Goal: Transaction & Acquisition: Book appointment/travel/reservation

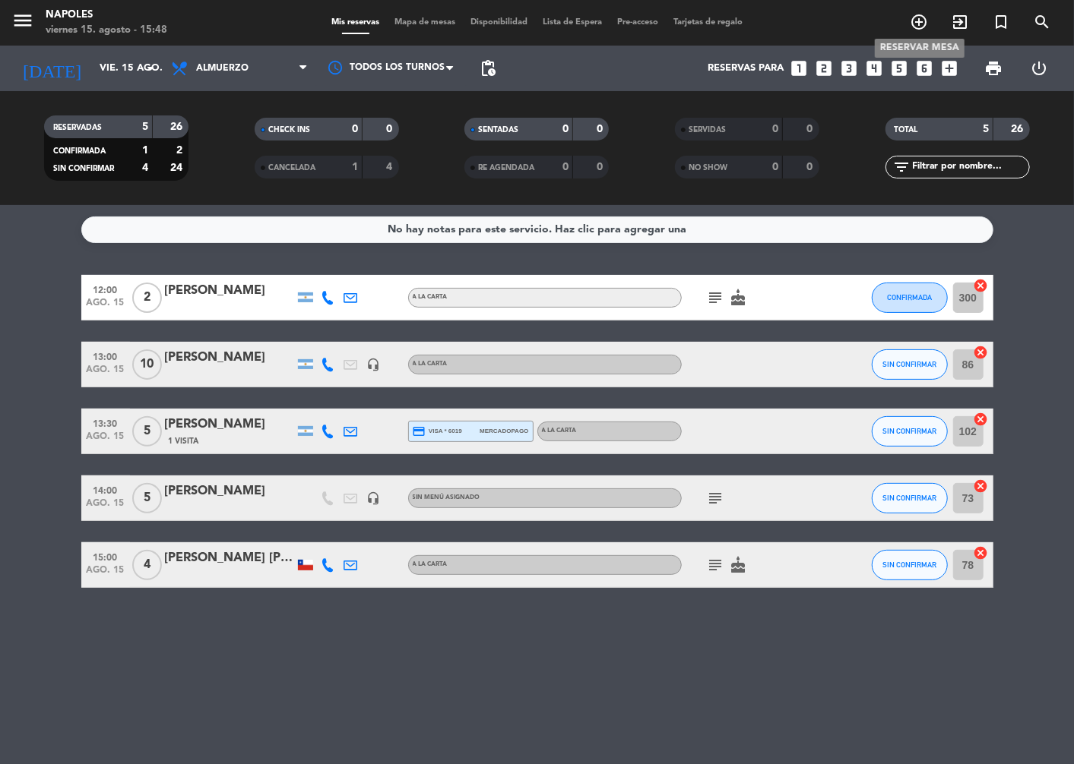
click at [924, 19] on icon "add_circle_outline" at bounding box center [919, 22] width 18 height 18
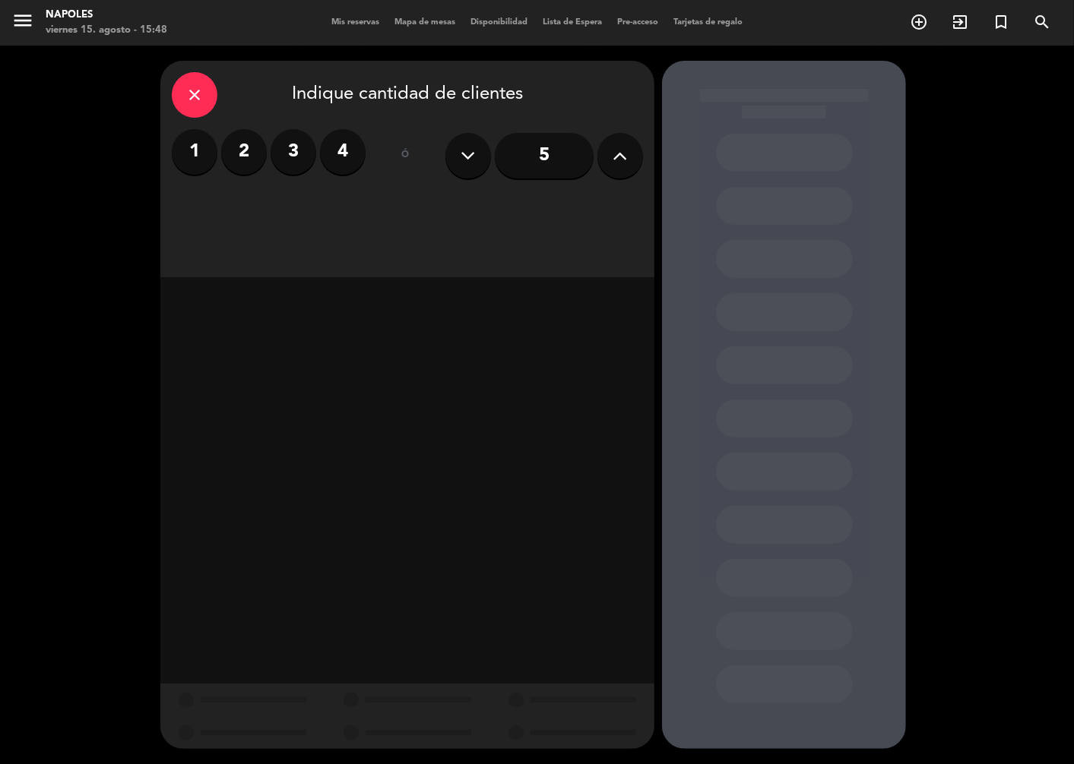
click at [244, 154] on label "2" at bounding box center [244, 152] width 46 height 46
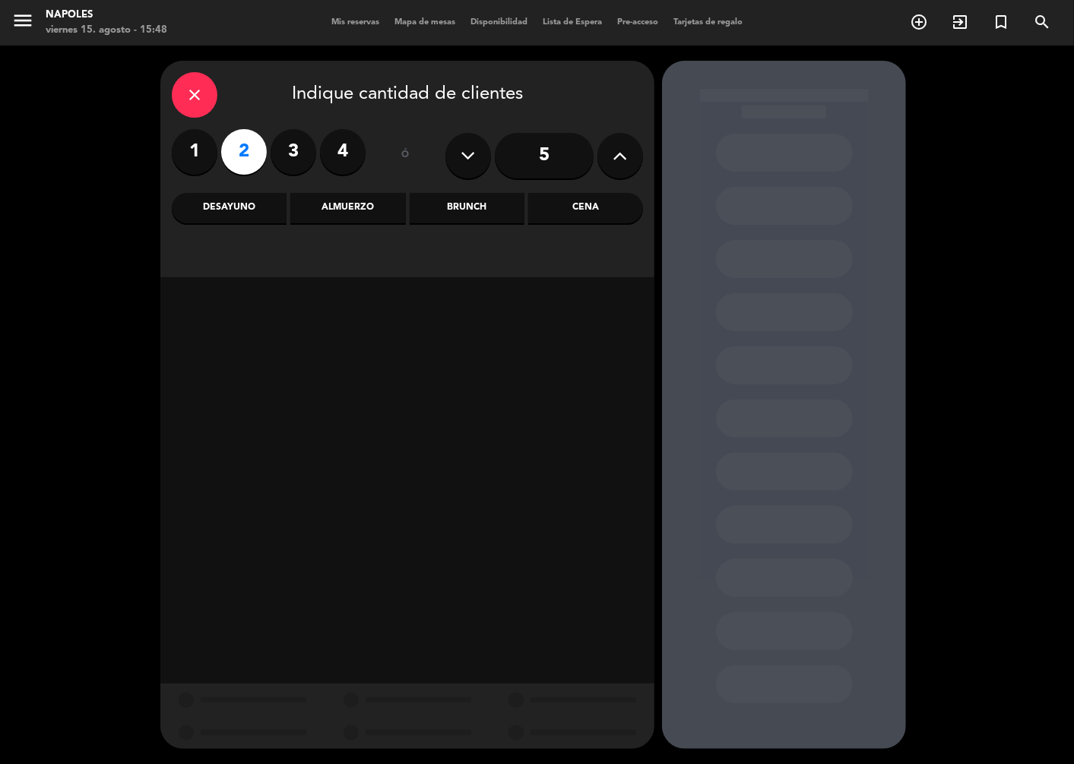
click at [578, 210] on div "Cena" at bounding box center [585, 208] width 115 height 30
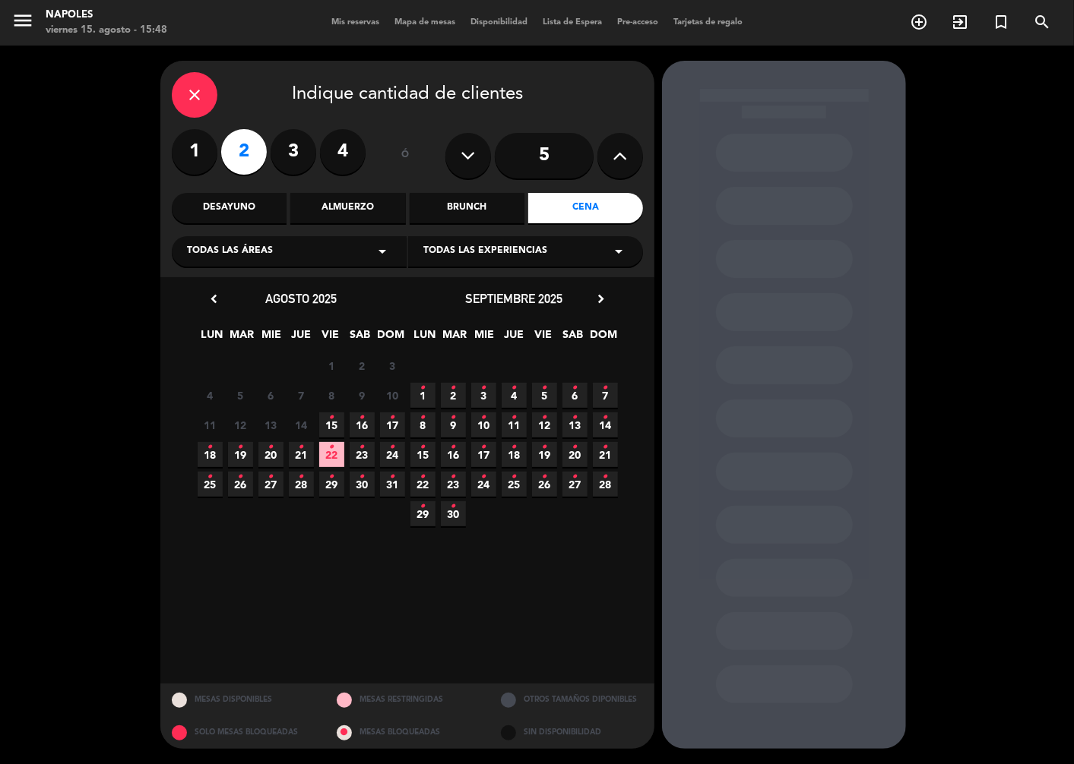
click at [331, 429] on icon "•" at bounding box center [331, 418] width 5 height 24
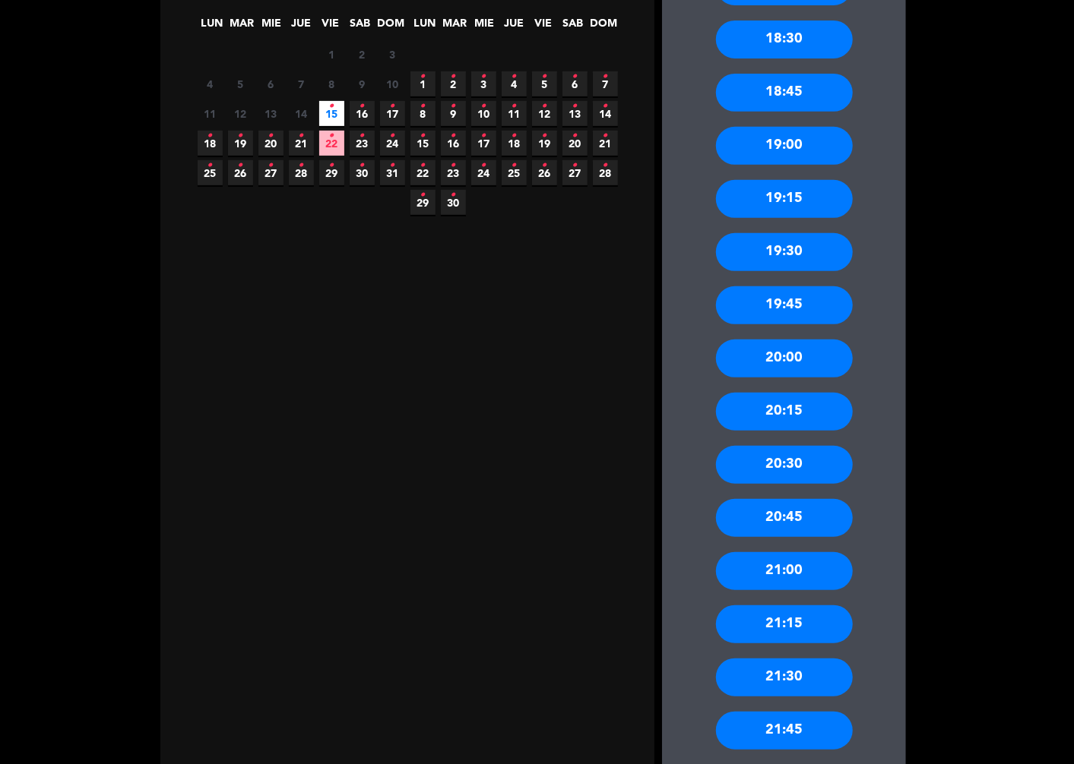
scroll to position [337, 0]
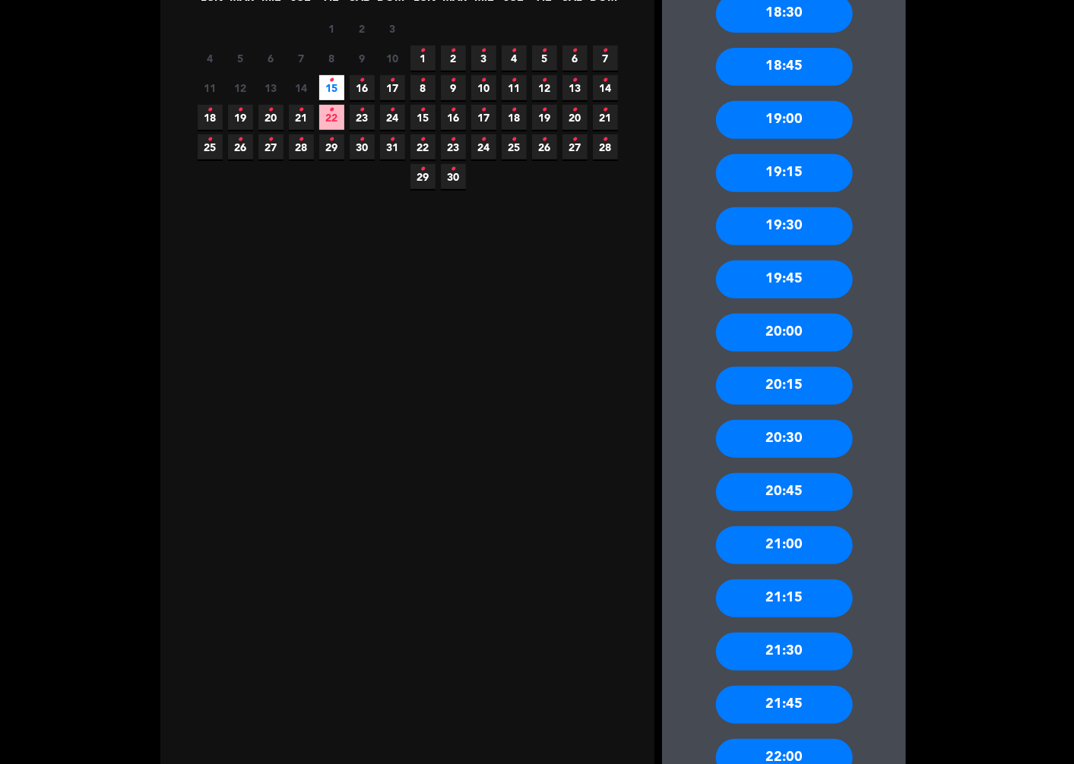
click at [769, 550] on div "21:00" at bounding box center [784, 546] width 137 height 38
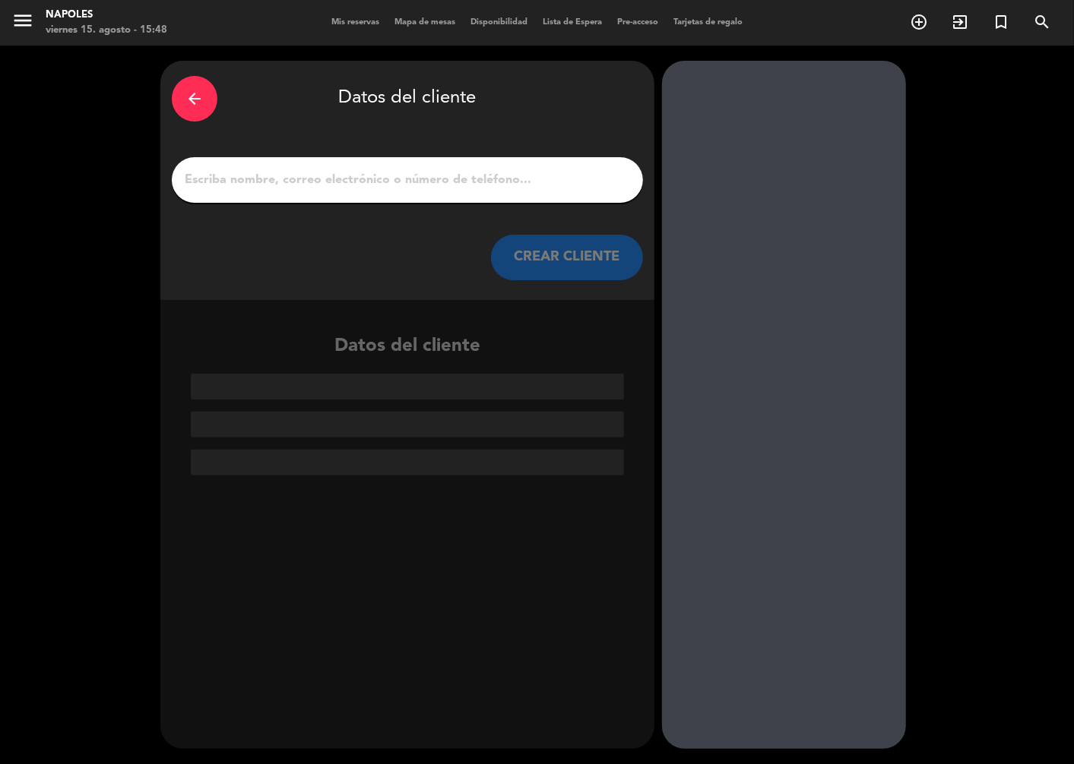
drag, startPoint x: 449, startPoint y: 176, endPoint x: 448, endPoint y: 158, distance: 18.3
click at [449, 172] on input "1" at bounding box center [407, 179] width 448 height 21
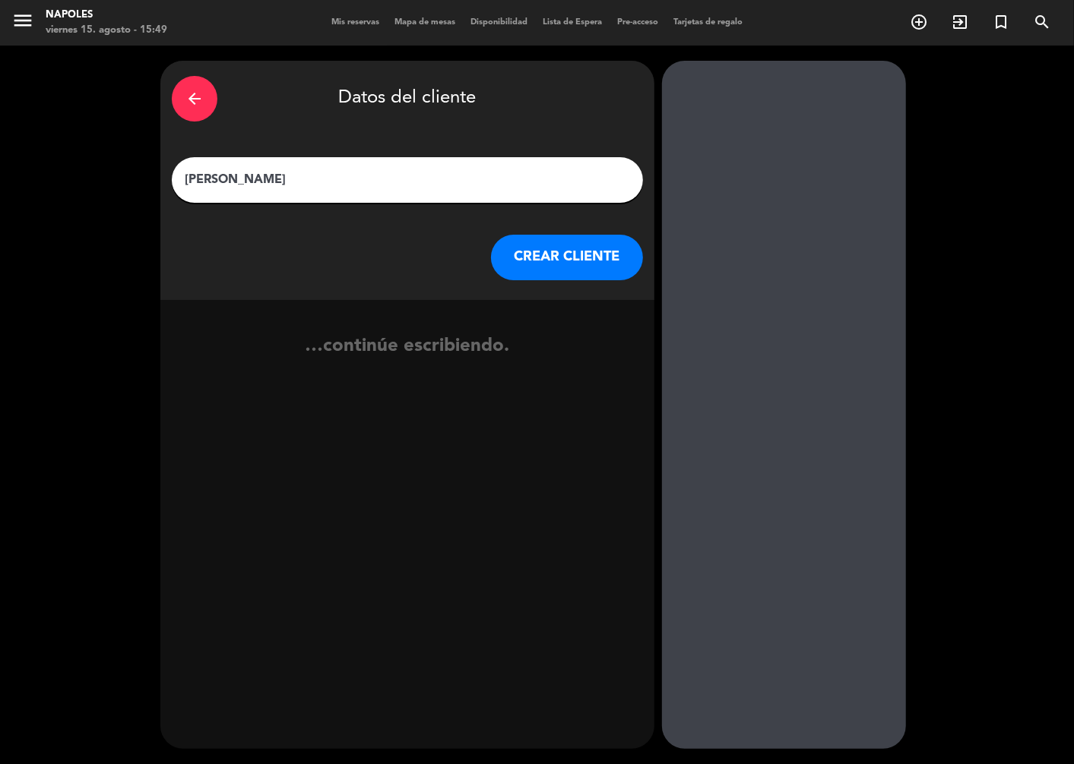
type input "[PERSON_NAME]"
click at [540, 249] on button "CREAR CLIENTE" at bounding box center [567, 258] width 152 height 46
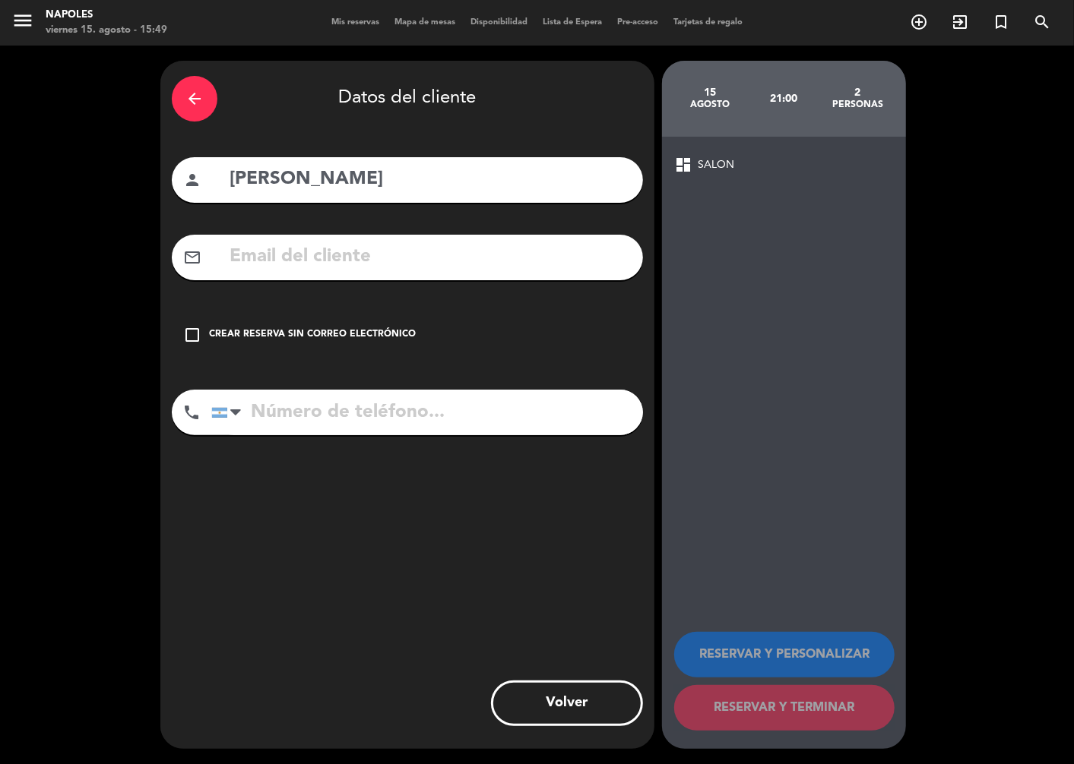
drag, startPoint x: 195, startPoint y: 337, endPoint x: 226, endPoint y: 362, distance: 39.5
click at [195, 338] on icon "check_box_outline_blank" at bounding box center [192, 335] width 18 height 18
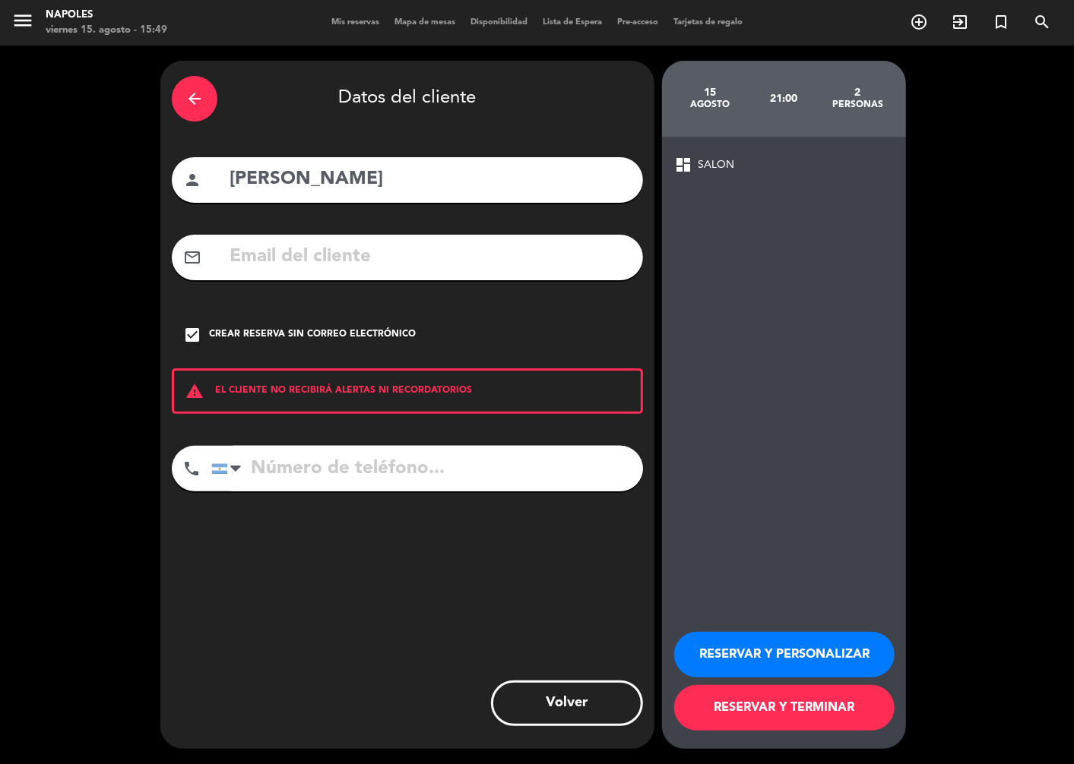
click at [312, 473] on input "tel" at bounding box center [427, 469] width 432 height 46
type input "1151098093"
click at [851, 653] on button "RESERVAR Y PERSONALIZAR" at bounding box center [784, 655] width 220 height 46
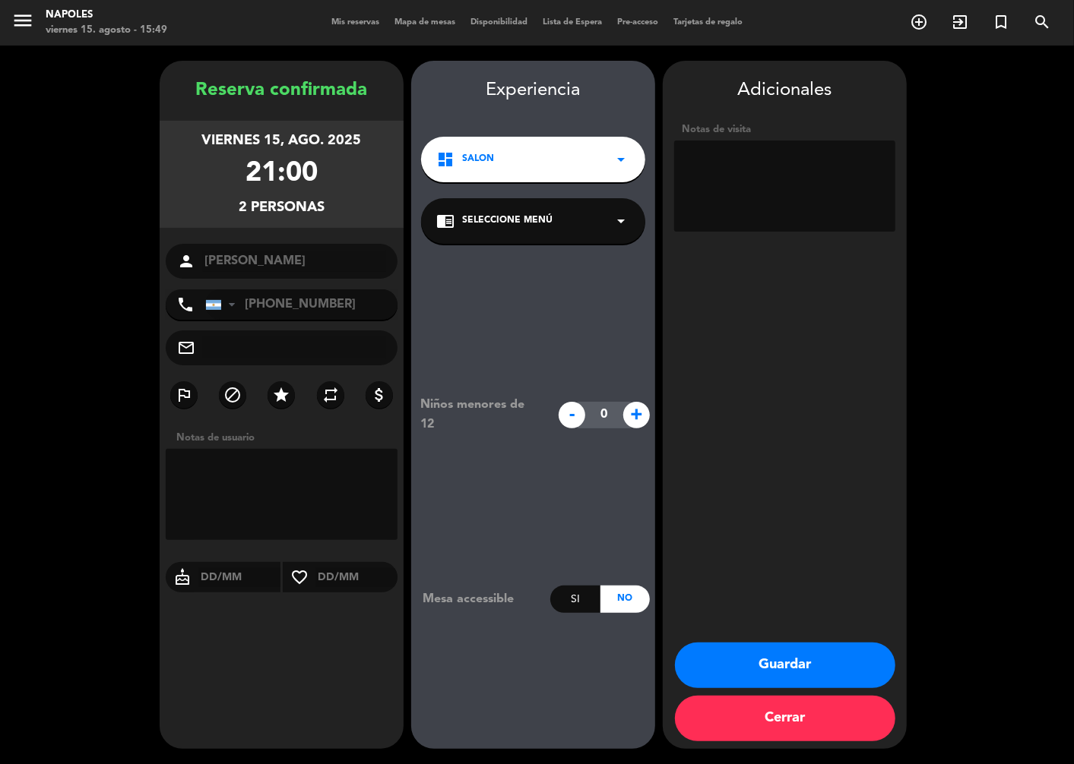
drag, startPoint x: 577, startPoint y: 211, endPoint x: 545, endPoint y: 243, distance: 45.7
click at [574, 223] on div "chrome_reader_mode Seleccione Menú arrow_drop_down" at bounding box center [533, 221] width 224 height 46
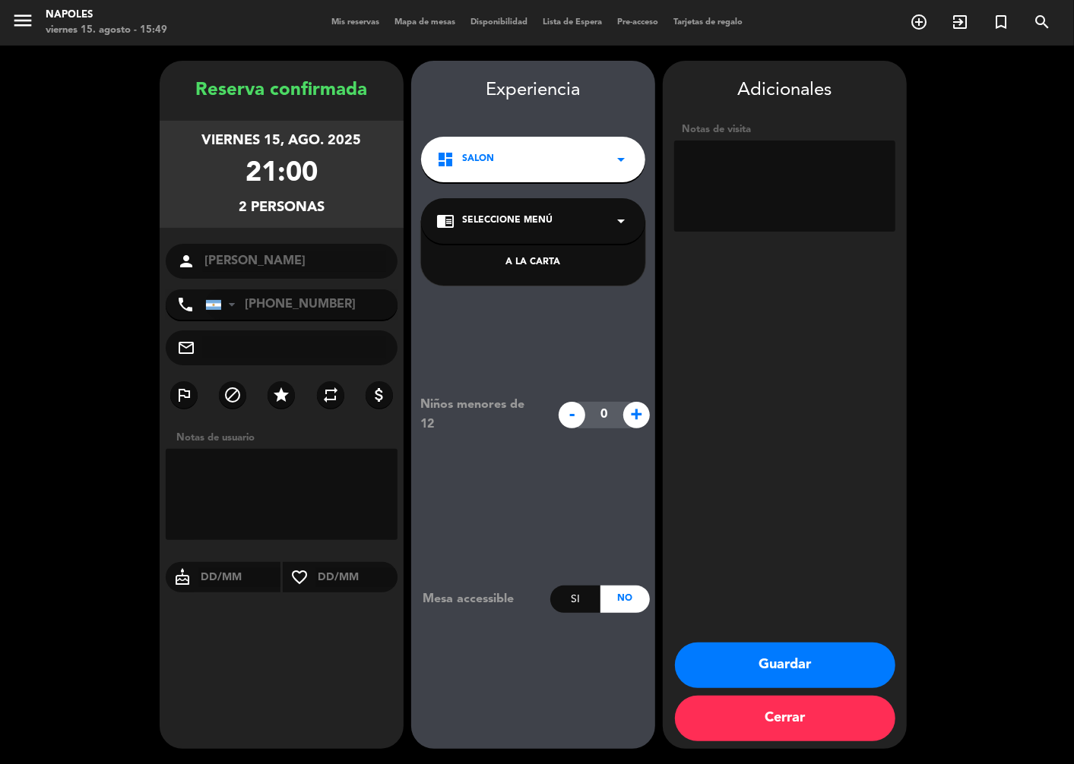
click at [517, 263] on div "A LA CARTA" at bounding box center [533, 262] width 194 height 15
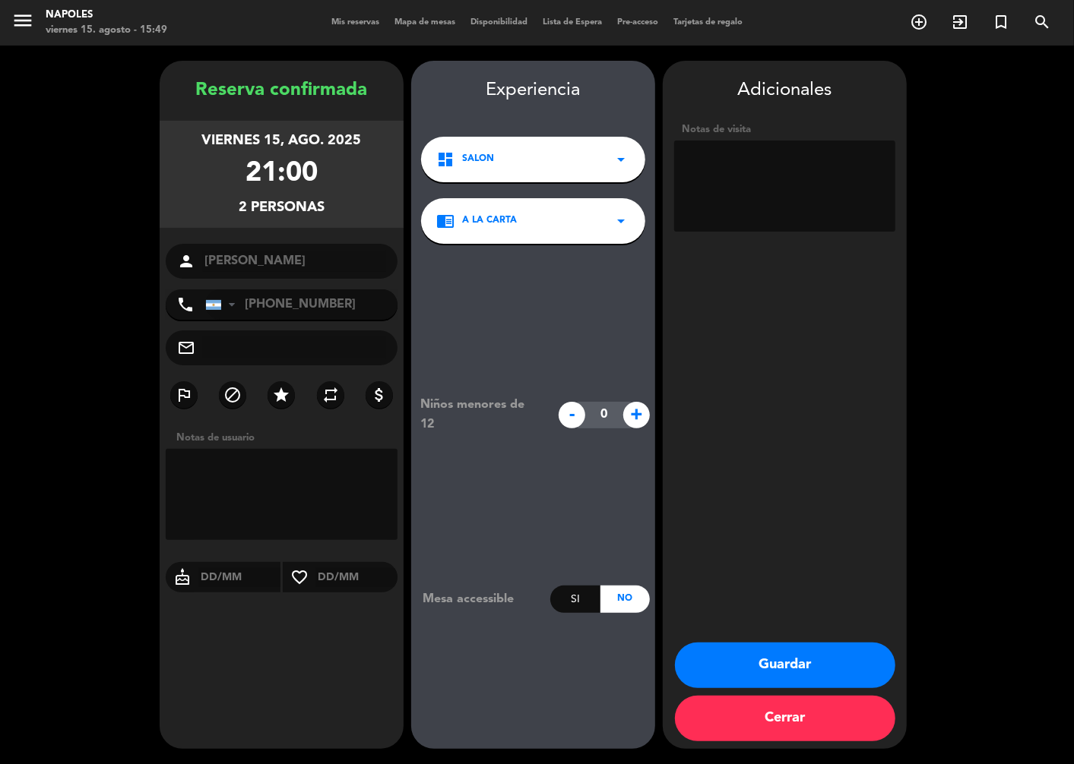
click at [793, 669] on button "Guardar" at bounding box center [785, 666] width 220 height 46
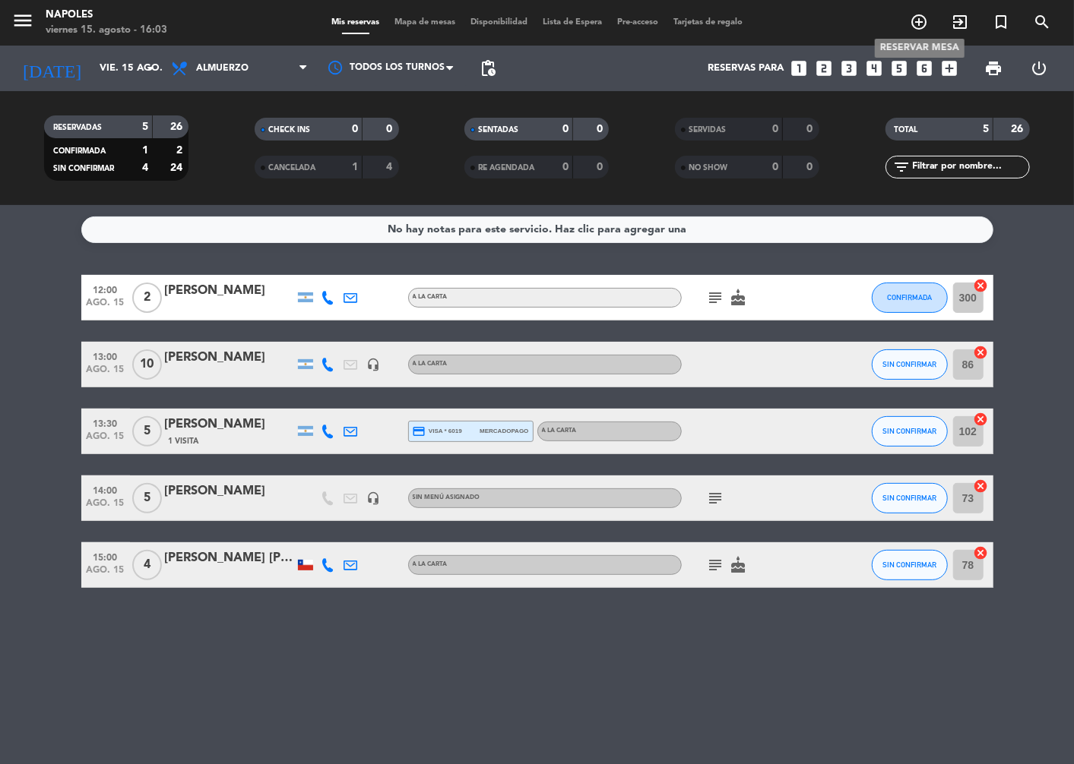
click at [917, 23] on icon "add_circle_outline" at bounding box center [919, 22] width 18 height 18
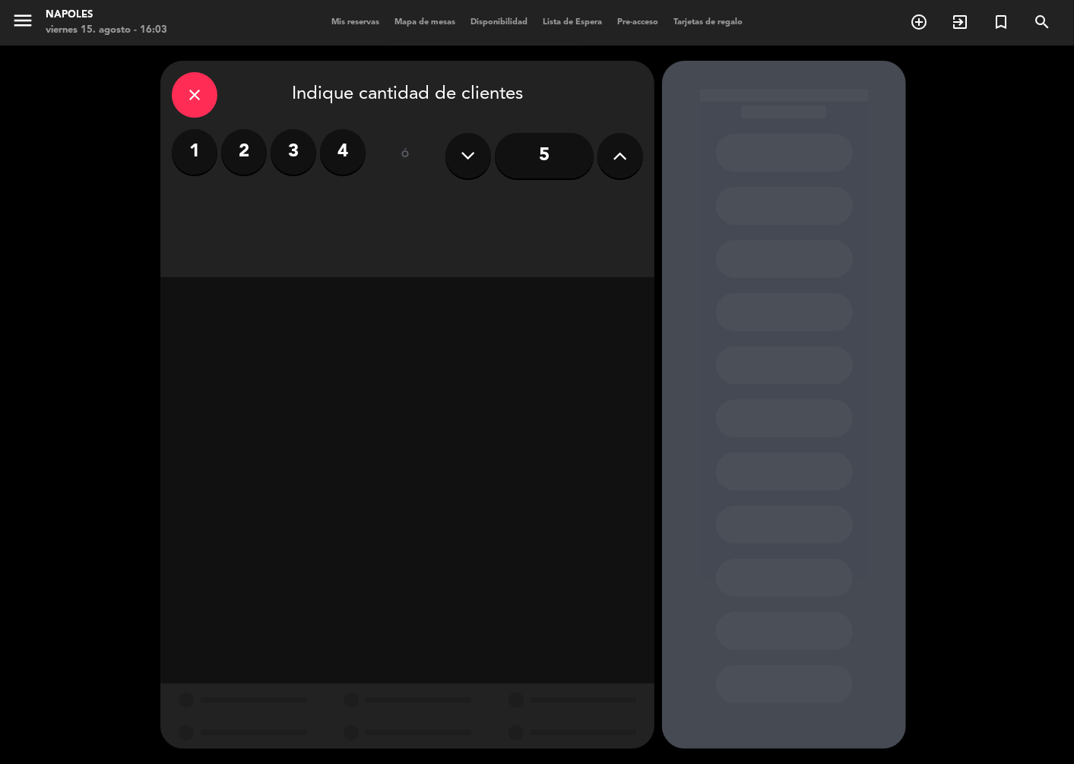
click at [625, 154] on icon at bounding box center [620, 155] width 14 height 23
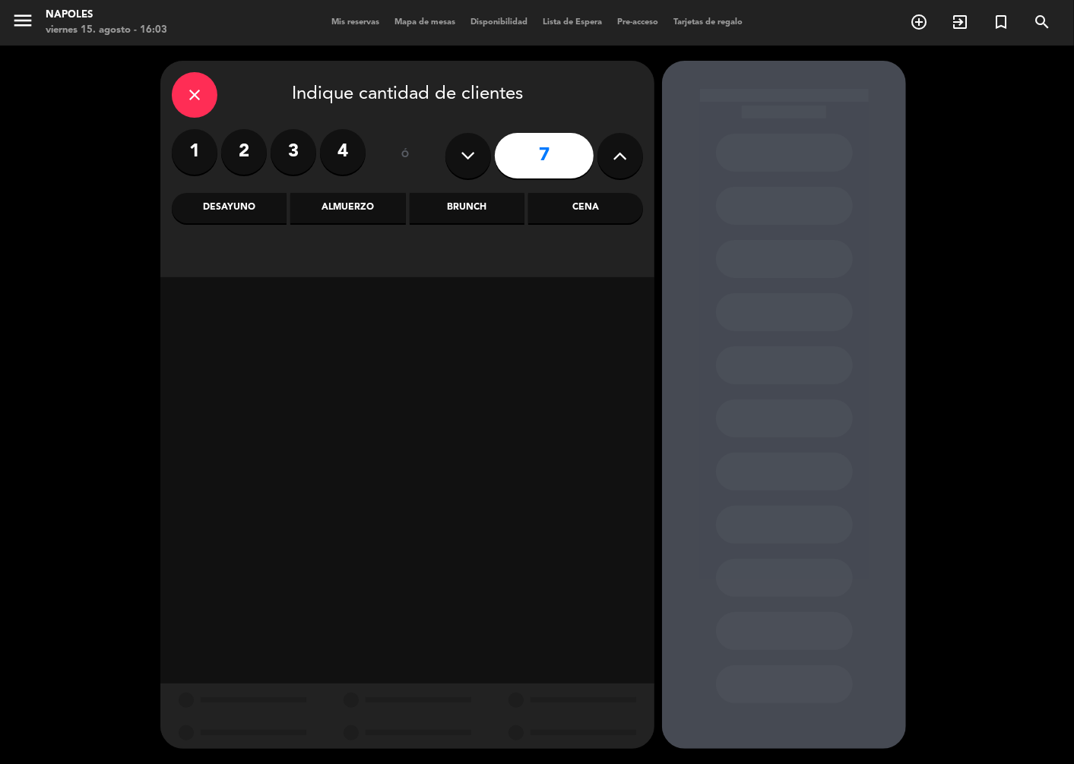
click at [625, 154] on icon at bounding box center [620, 155] width 14 height 23
drag, startPoint x: 625, startPoint y: 154, endPoint x: 612, endPoint y: 187, distance: 35.1
click at [622, 156] on icon at bounding box center [620, 155] width 14 height 23
click at [474, 158] on button at bounding box center [468, 156] width 46 height 46
type input "8"
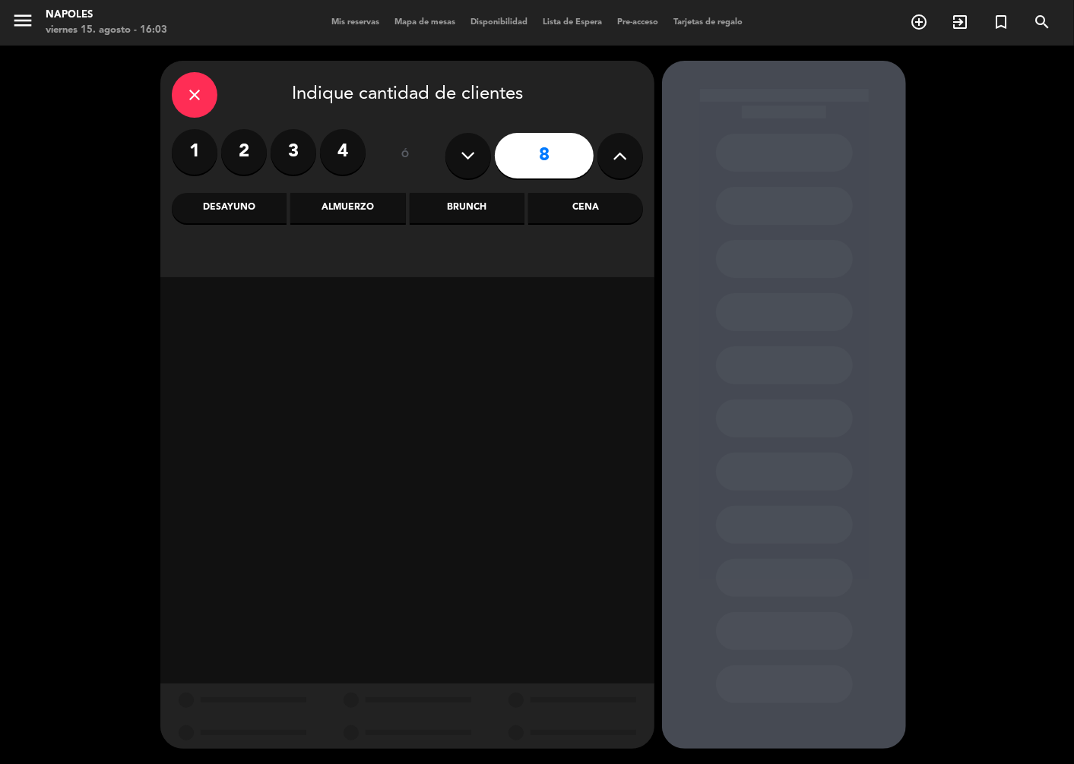
click at [577, 215] on div "Cena" at bounding box center [585, 208] width 115 height 30
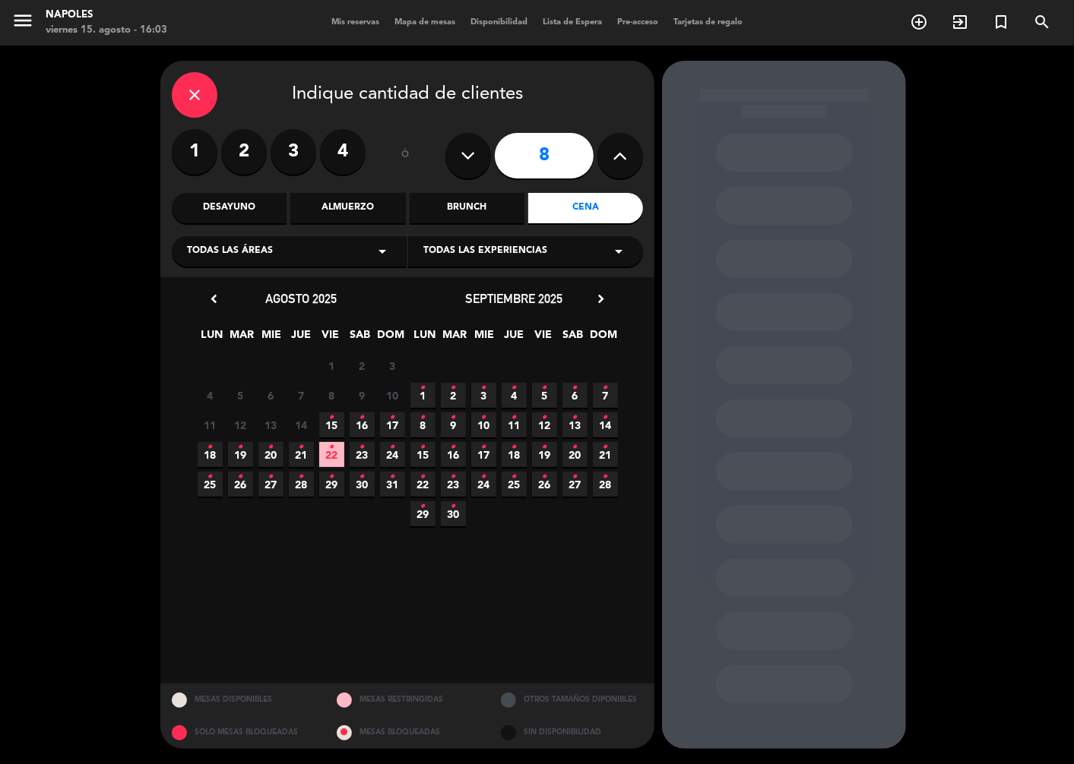
click at [340, 423] on span "15 •" at bounding box center [331, 425] width 25 height 25
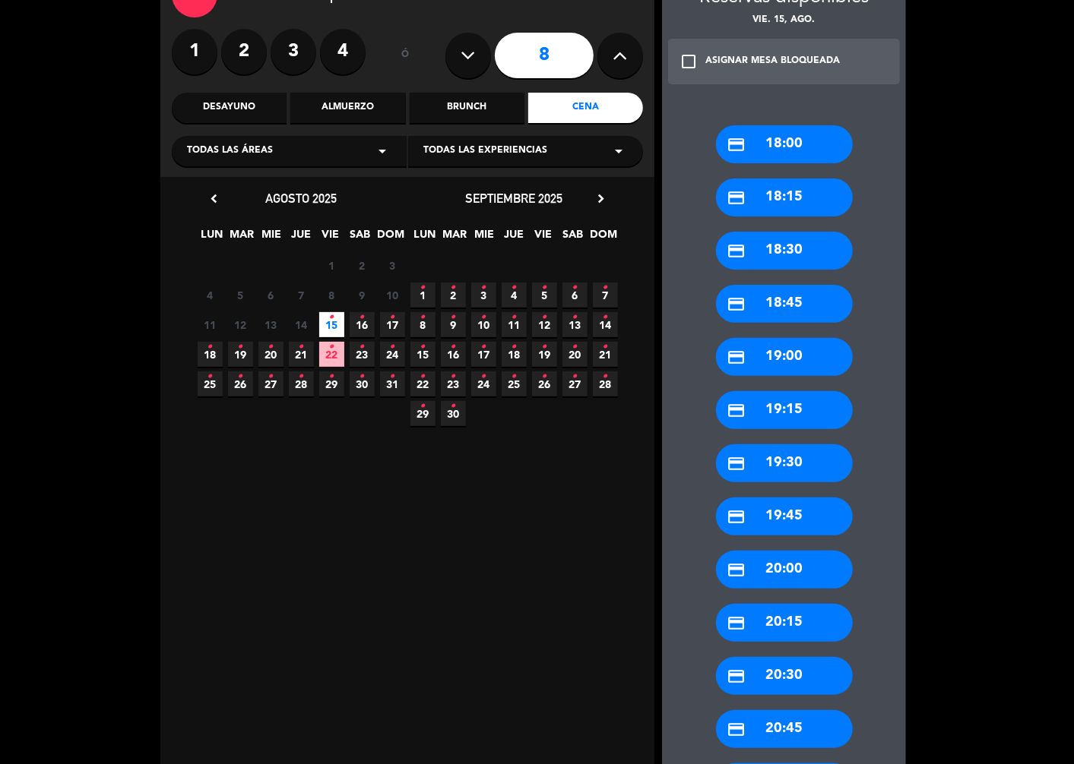
scroll to position [253, 0]
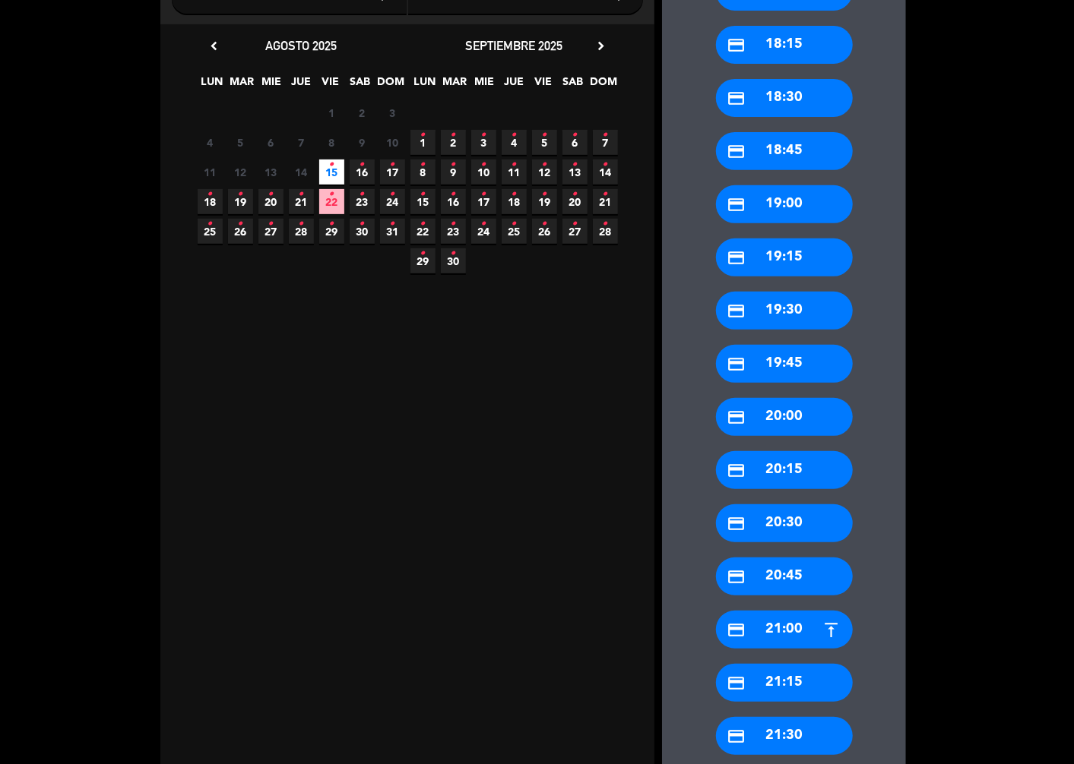
click at [810, 521] on div "credit_card 20:30" at bounding box center [784, 524] width 137 height 38
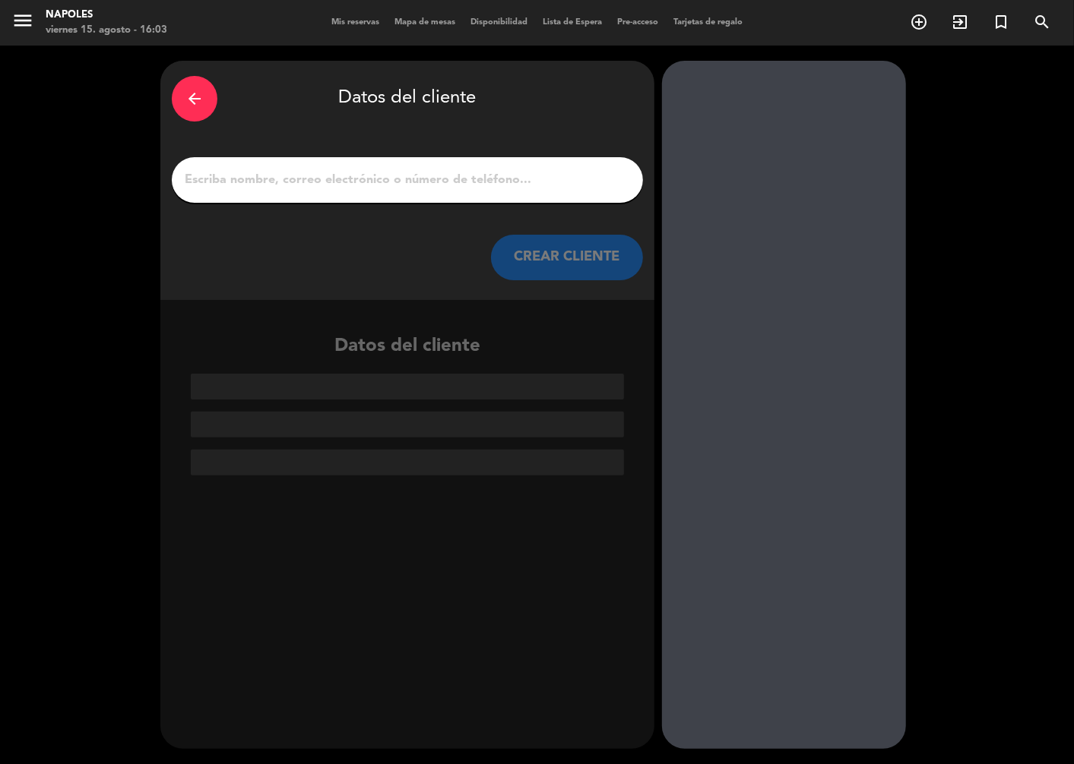
drag, startPoint x: 321, startPoint y: 173, endPoint x: 340, endPoint y: 173, distance: 19.0
click at [321, 173] on input "1" at bounding box center [407, 179] width 448 height 21
paste input "[PERSON_NAME]"
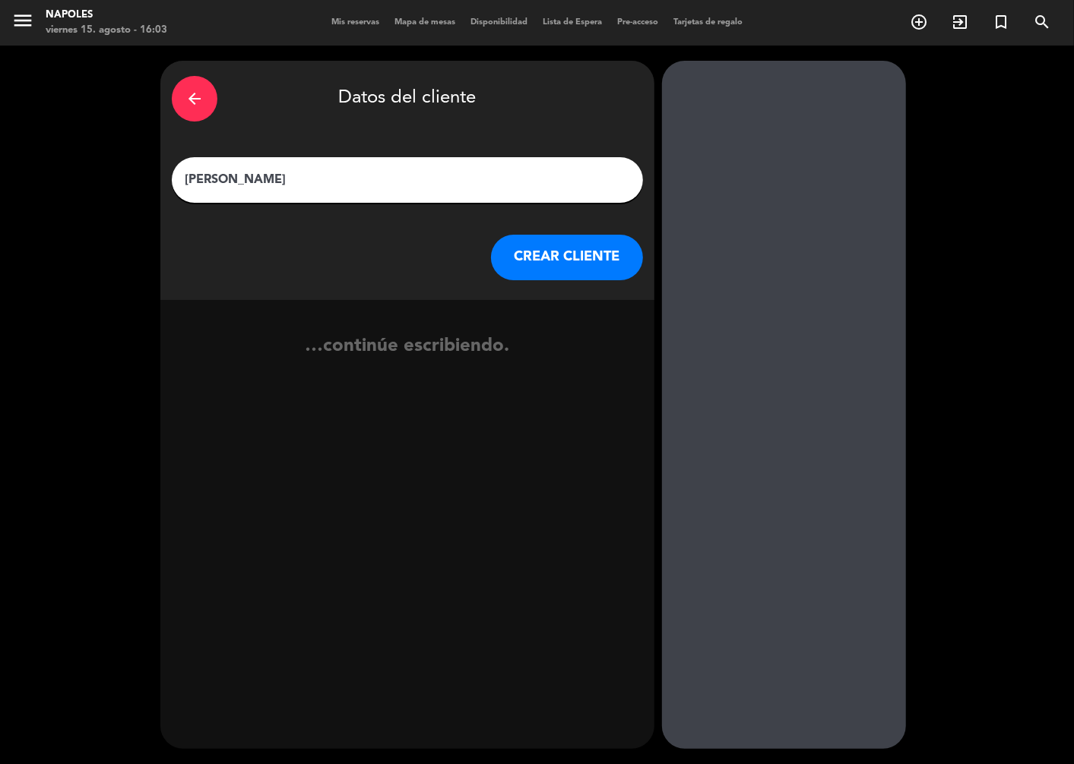
type input "[PERSON_NAME]"
click at [551, 254] on button "CREAR CLIENTE" at bounding box center [567, 258] width 152 height 46
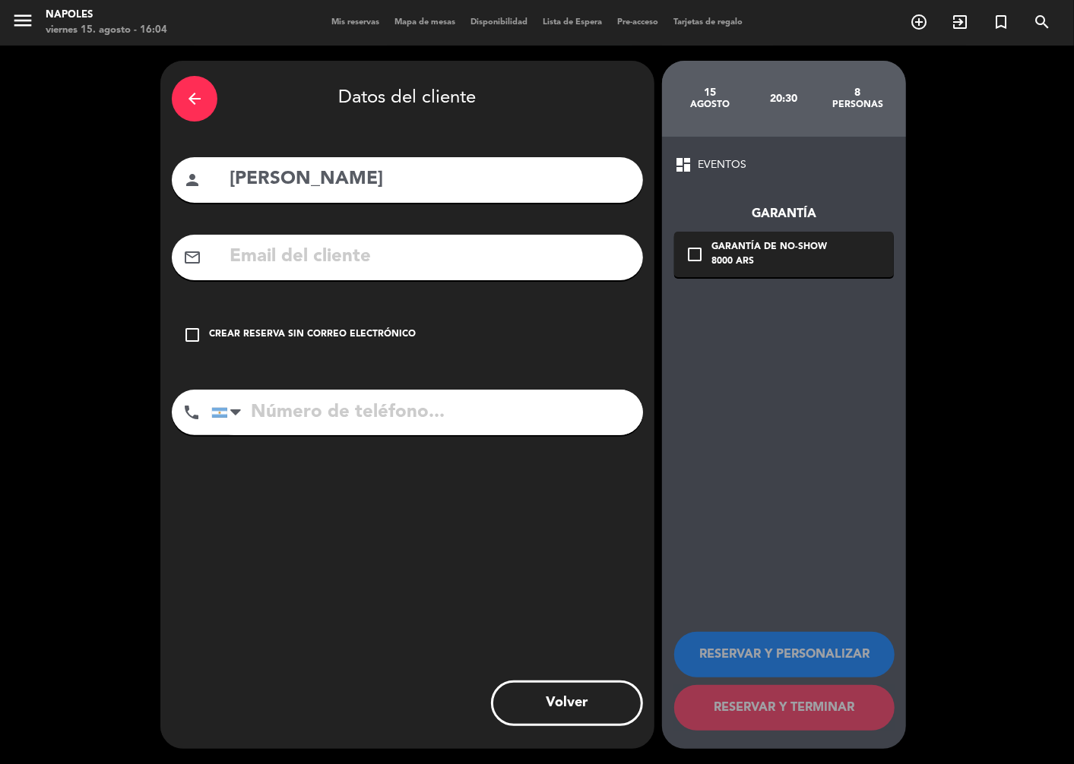
drag, startPoint x: 194, startPoint y: 329, endPoint x: 210, endPoint y: 337, distance: 17.7
click at [195, 330] on icon "check_box_outline_blank" at bounding box center [192, 335] width 18 height 18
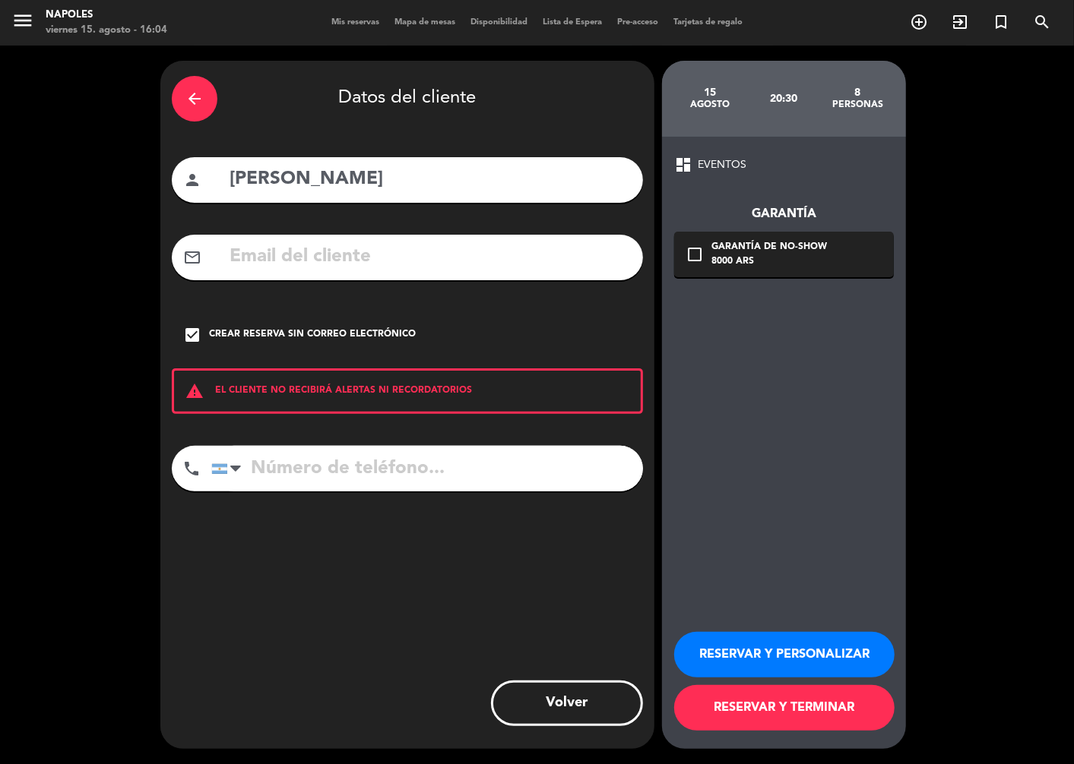
drag, startPoint x: 318, startPoint y: 460, endPoint x: 587, endPoint y: 508, distance: 273.1
click at [321, 460] on input "tel" at bounding box center [427, 469] width 432 height 46
type input "1134762737"
drag, startPoint x: 815, startPoint y: 657, endPoint x: 803, endPoint y: 658, distance: 11.4
click at [815, 658] on button "RESERVAR Y PERSONALIZAR" at bounding box center [784, 655] width 220 height 46
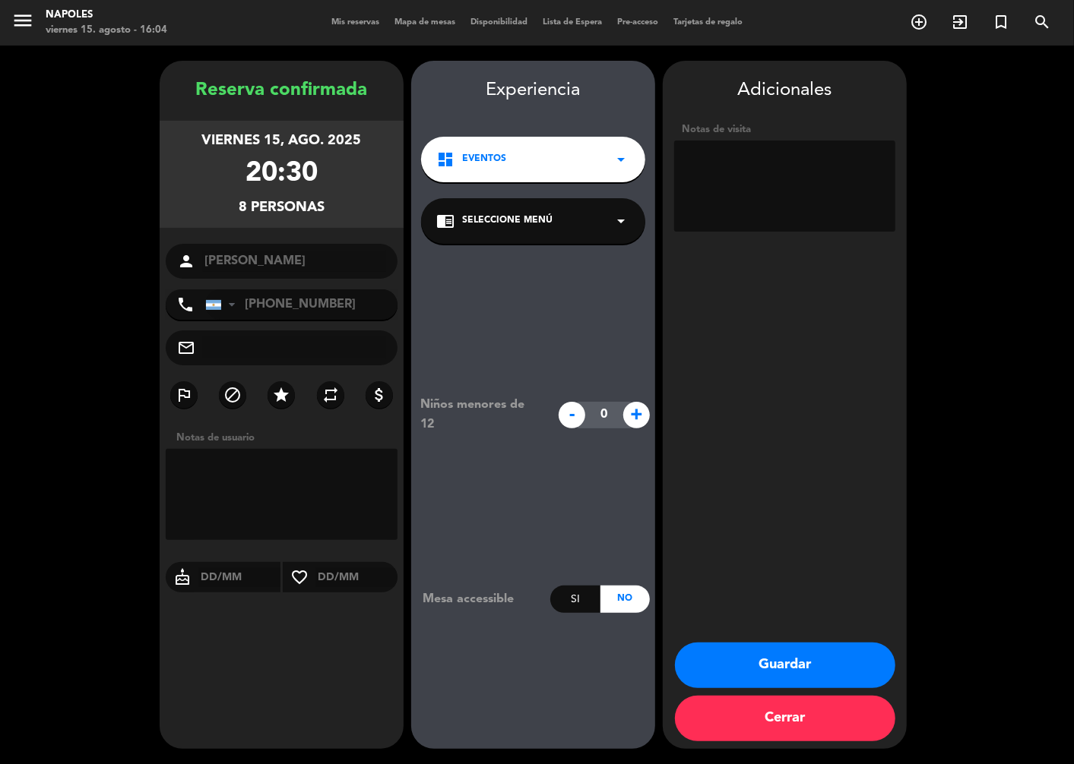
drag, startPoint x: 581, startPoint y: 230, endPoint x: 585, endPoint y: 244, distance: 14.4
click at [581, 234] on div "chrome_reader_mode Seleccione Menú arrow_drop_down" at bounding box center [533, 221] width 224 height 46
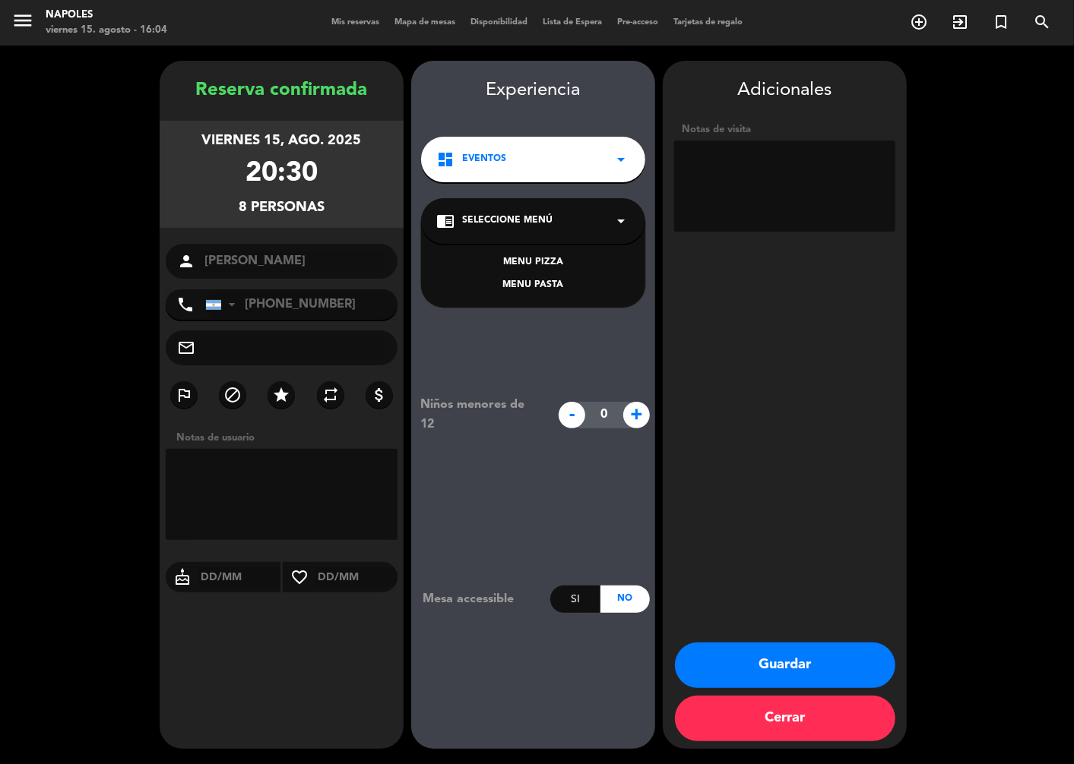
click at [574, 217] on div "chrome_reader_mode Seleccione Menú arrow_drop_down" at bounding box center [533, 221] width 224 height 46
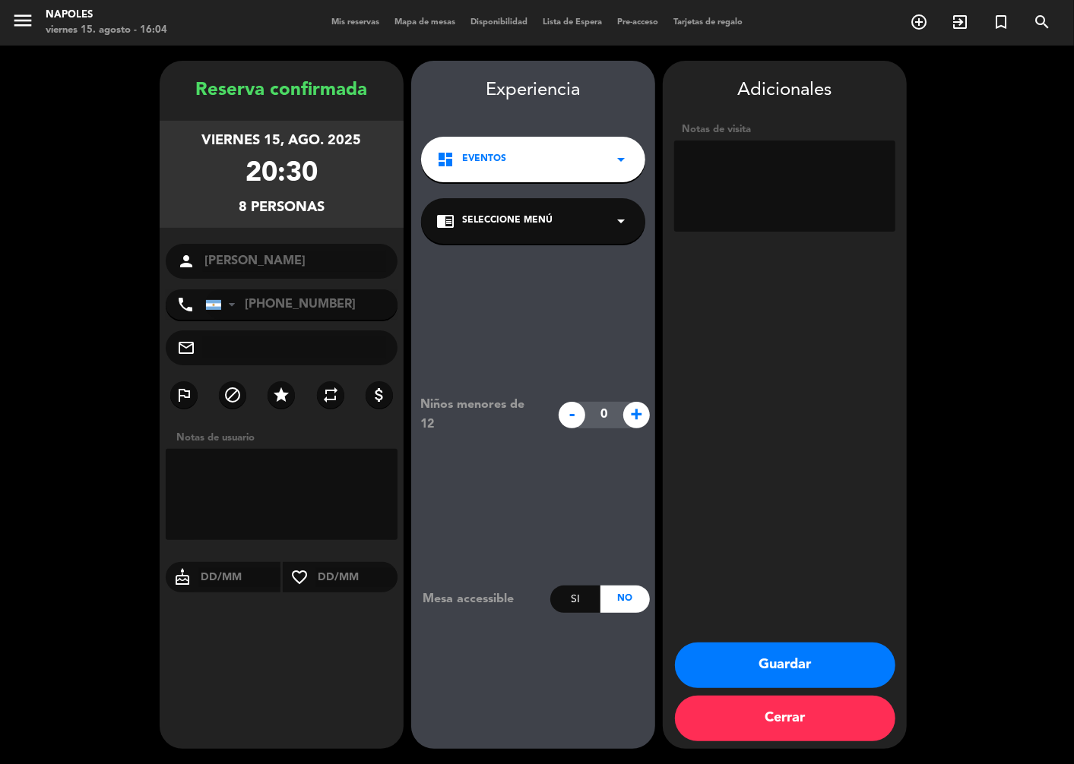
click at [587, 153] on div "dashboard EVENTOS arrow_drop_down" at bounding box center [533, 160] width 224 height 46
click at [544, 198] on div "SALON" at bounding box center [533, 201] width 194 height 15
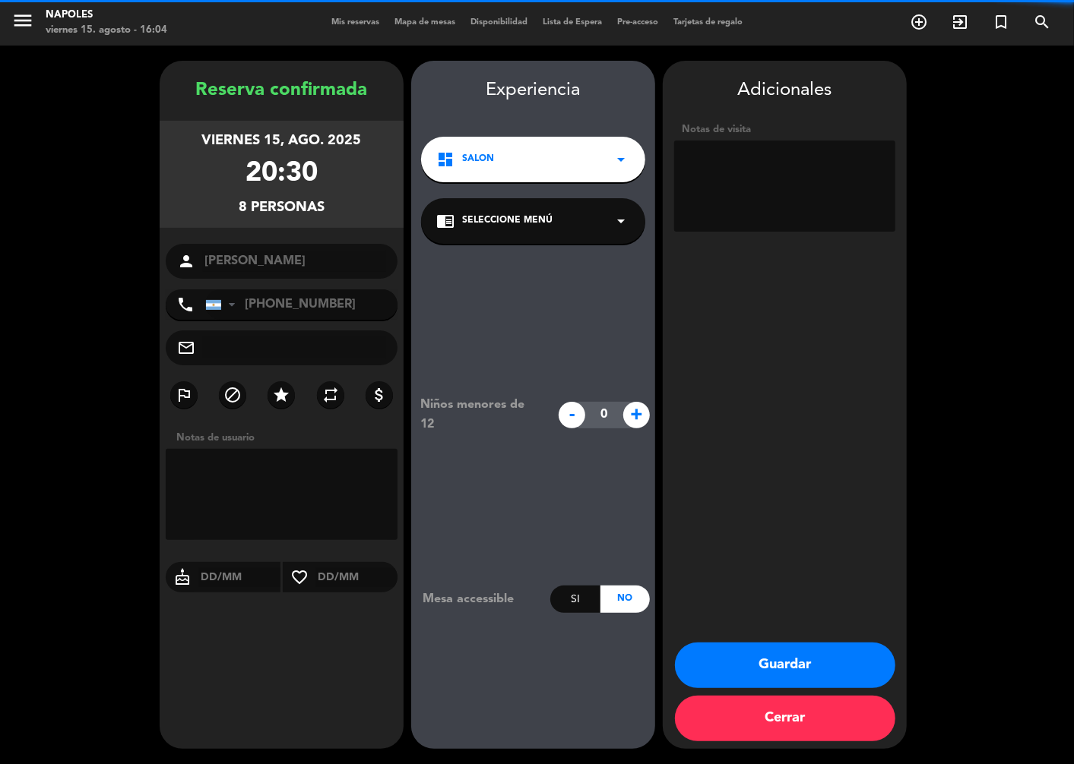
click at [620, 221] on icon "arrow_drop_down" at bounding box center [621, 221] width 18 height 18
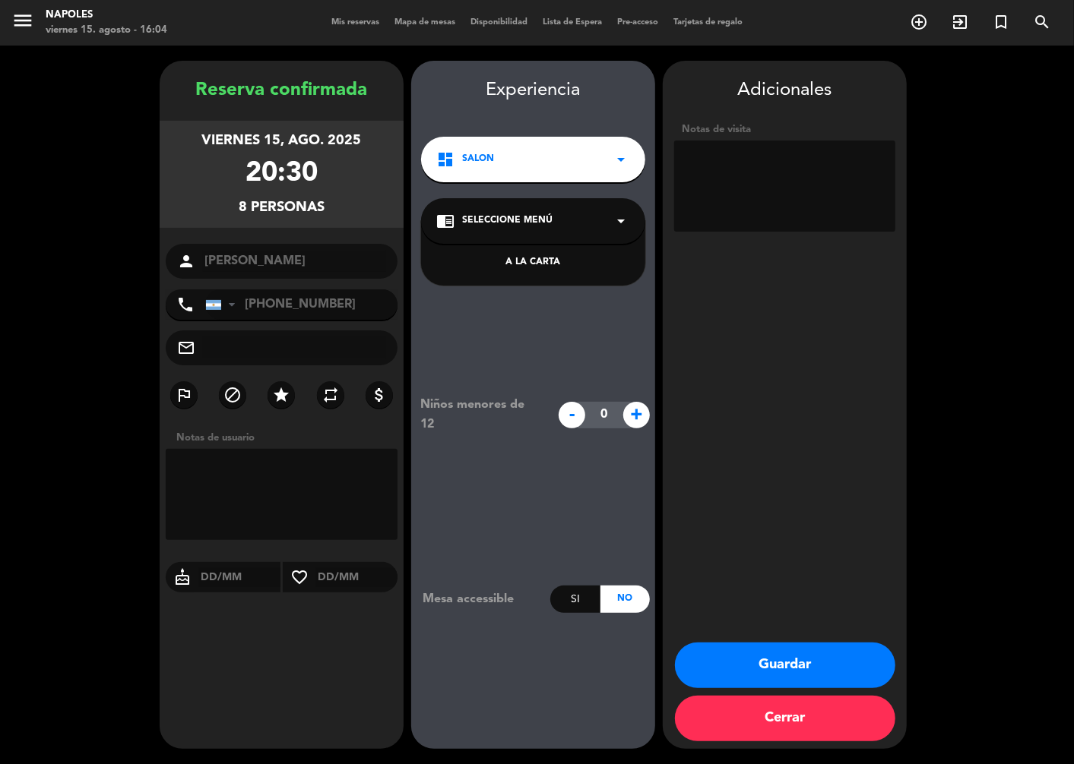
drag, startPoint x: 620, startPoint y: 221, endPoint x: 546, endPoint y: 261, distance: 84.7
click at [546, 261] on div "A LA CARTA" at bounding box center [533, 262] width 194 height 15
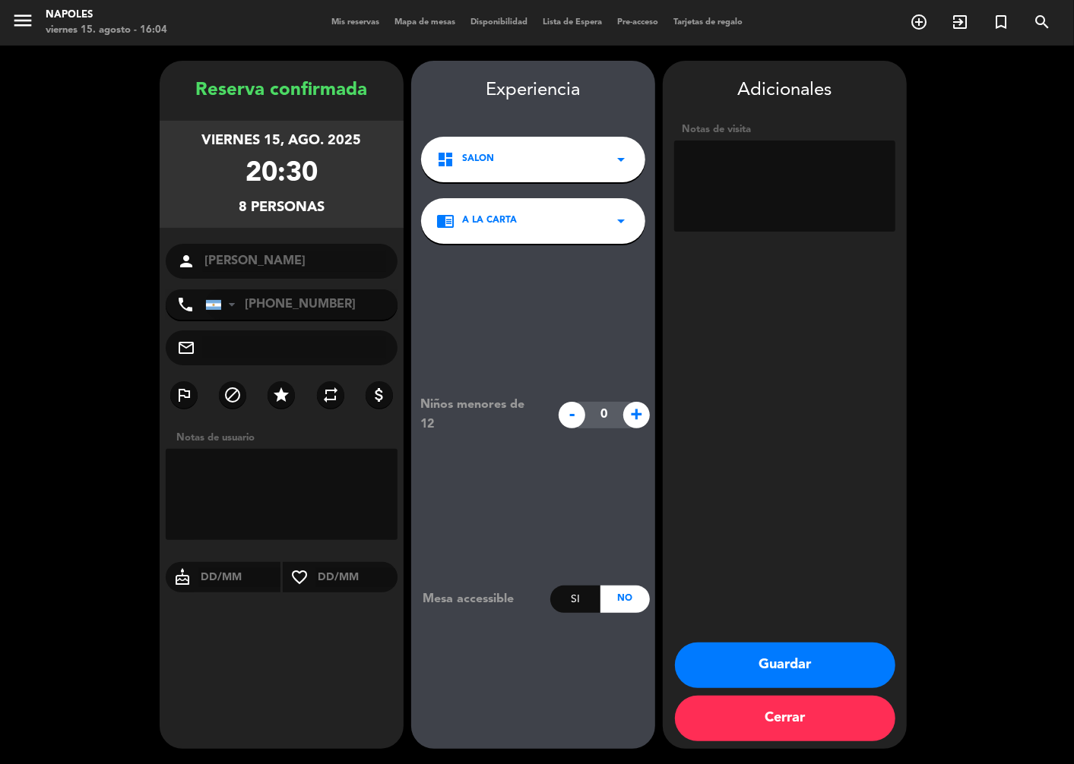
click at [772, 191] on textarea at bounding box center [784, 186] width 221 height 91
click at [772, 185] on textarea at bounding box center [784, 186] width 221 height 91
paste textarea "Mastercard y Nascar"
type textarea "Mesa de Mastercard y Nascar"
drag, startPoint x: 788, startPoint y: 663, endPoint x: 814, endPoint y: 670, distance: 26.9
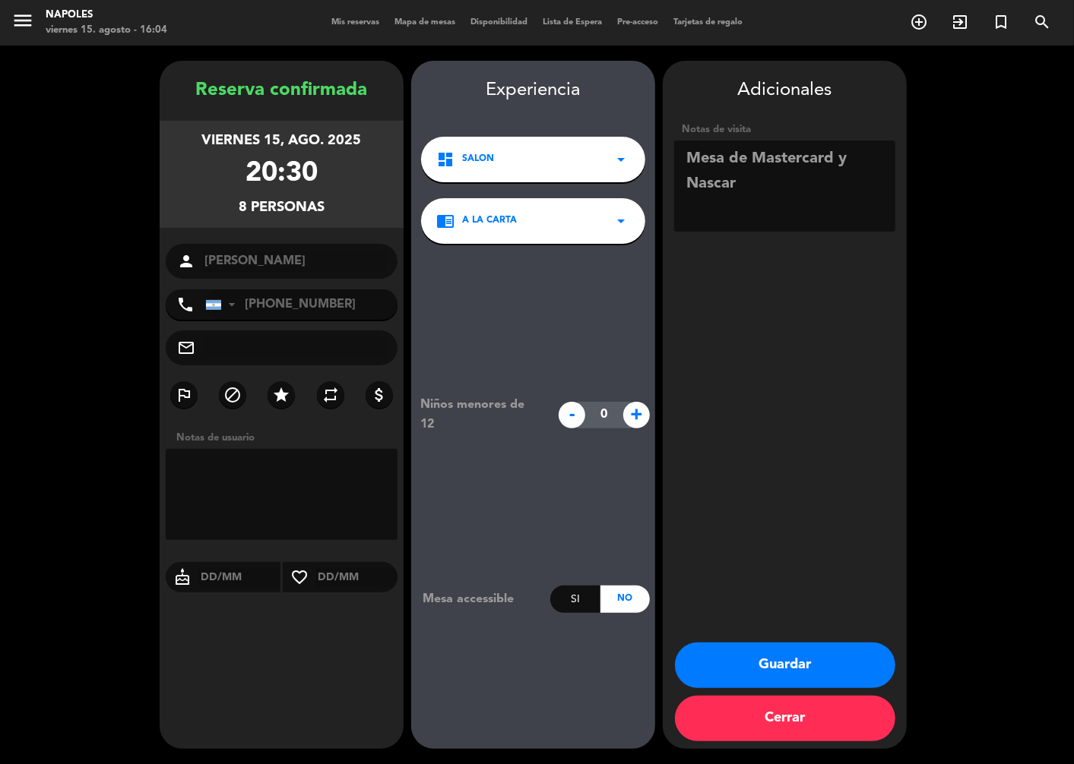
click at [789, 666] on button "Guardar" at bounding box center [785, 666] width 220 height 46
